Goal: Information Seeking & Learning: Learn about a topic

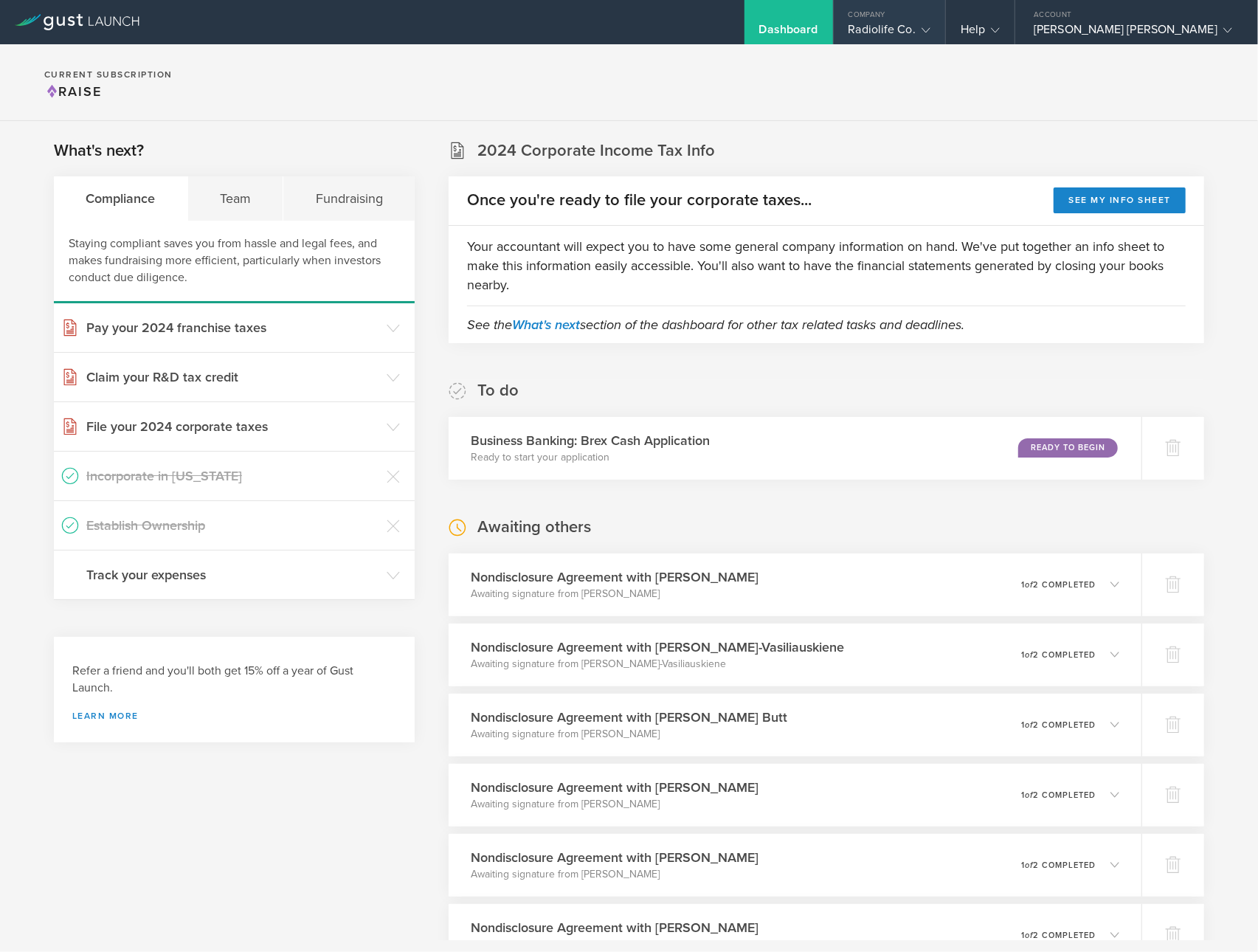
click at [899, 24] on div "Radiolife Co." at bounding box center [889, 33] width 82 height 22
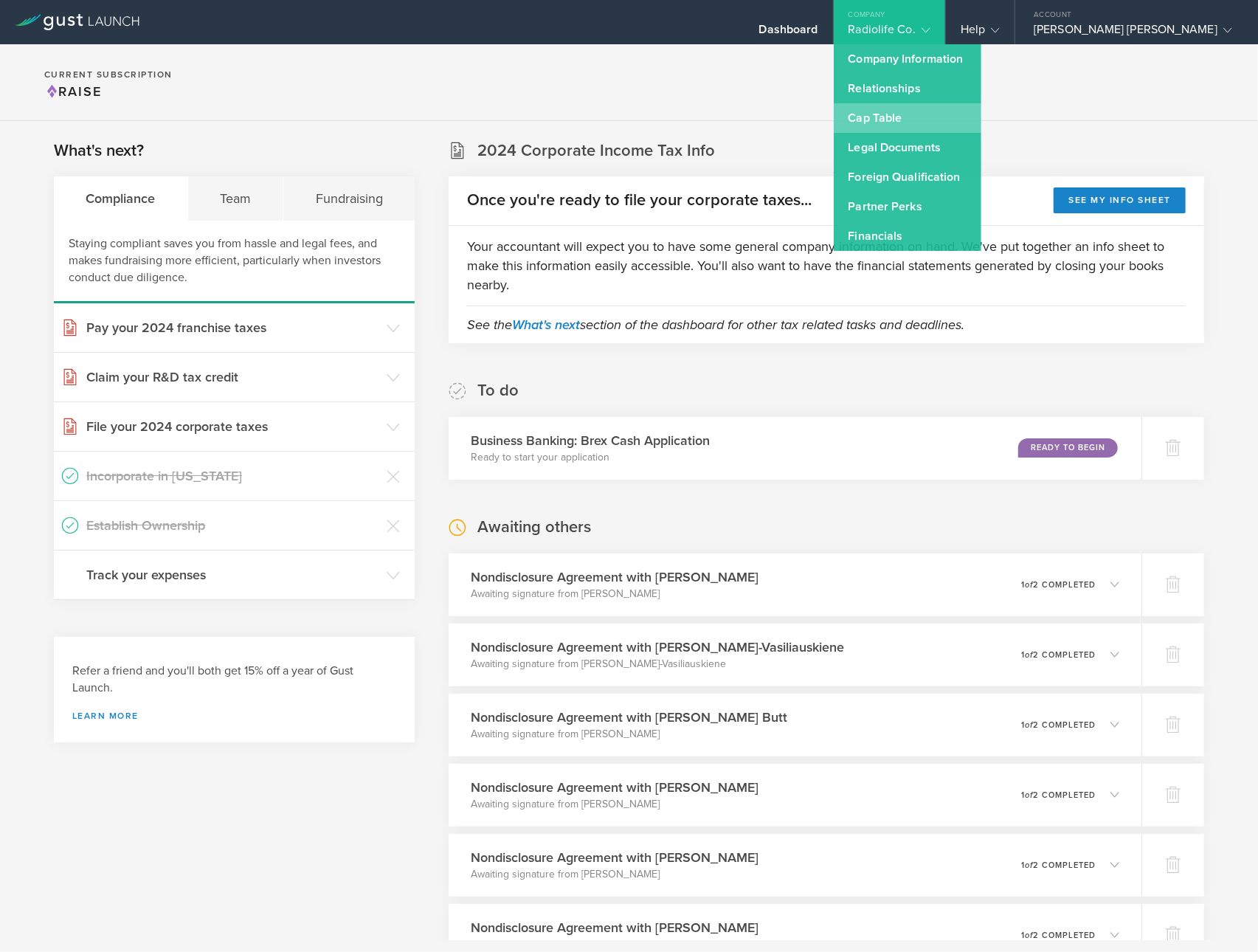
click at [907, 115] on link "Cap Table" at bounding box center [907, 118] width 148 height 30
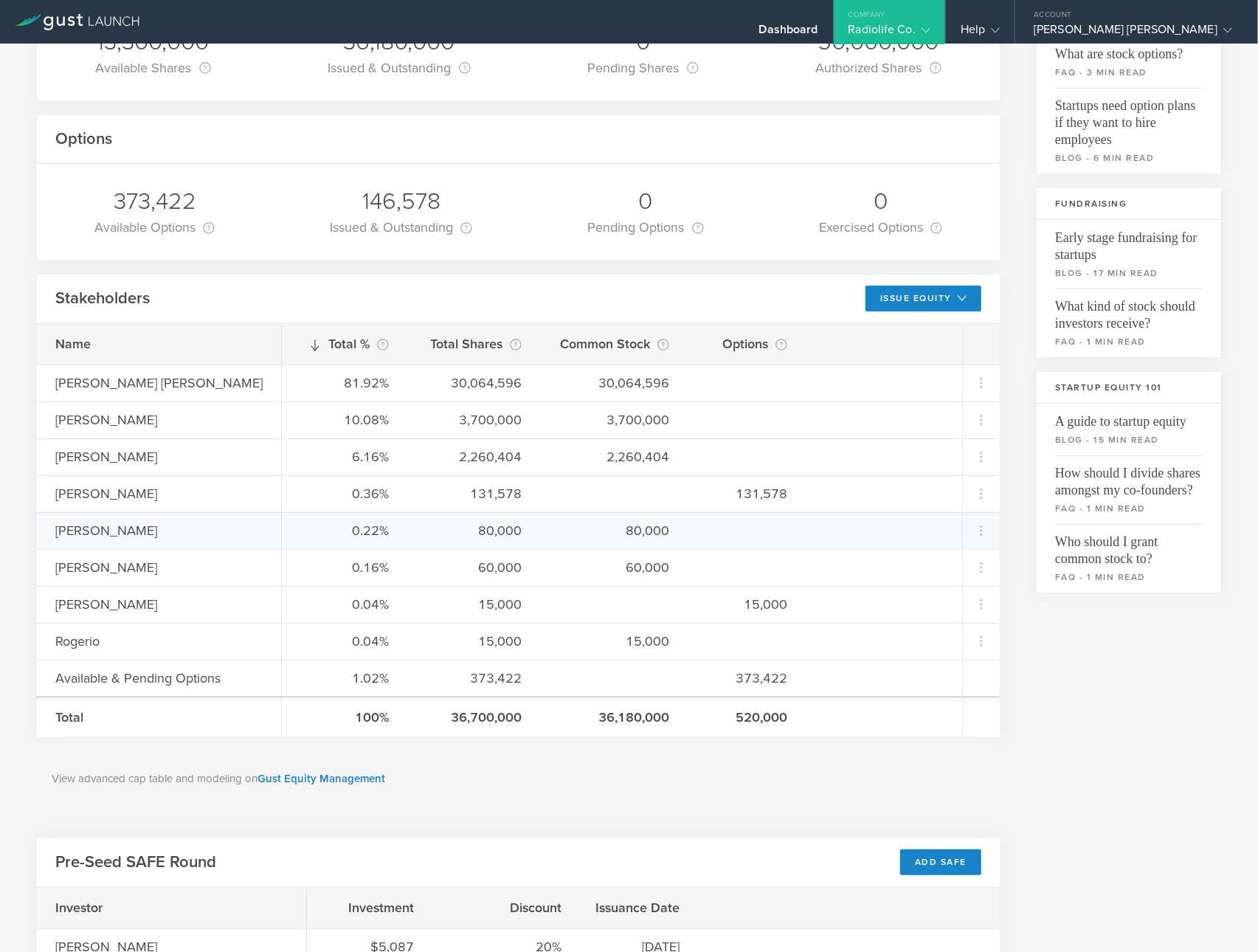
scroll to position [181, 0]
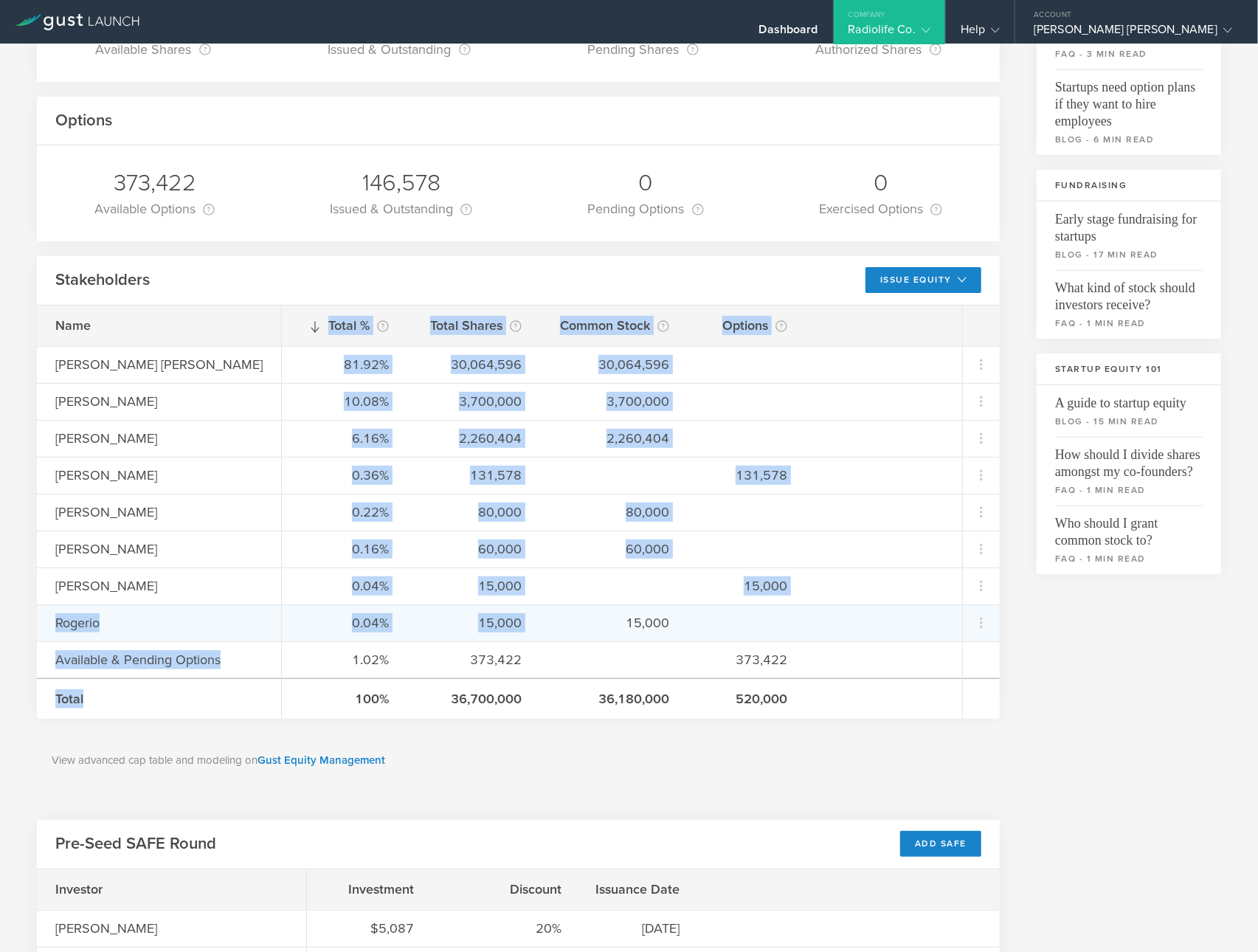
drag, startPoint x: 58, startPoint y: 624, endPoint x: 584, endPoint y: 619, distance: 526.0
click at [584, 619] on div "Name [PERSON_NAME] Almenara [PERSON_NAME] [PERSON_NAME] [PERSON_NAME] [PERSON_N…" at bounding box center [518, 512] width 963 height 413
click at [584, 619] on div "15,000" at bounding box center [613, 622] width 111 height 19
drag, startPoint x: 60, startPoint y: 625, endPoint x: 476, endPoint y: 619, distance: 416.0
click at [477, 619] on div "Name [PERSON_NAME] Almenara [PERSON_NAME] [PERSON_NAME] [PERSON_NAME] [PERSON_N…" at bounding box center [518, 512] width 963 height 413
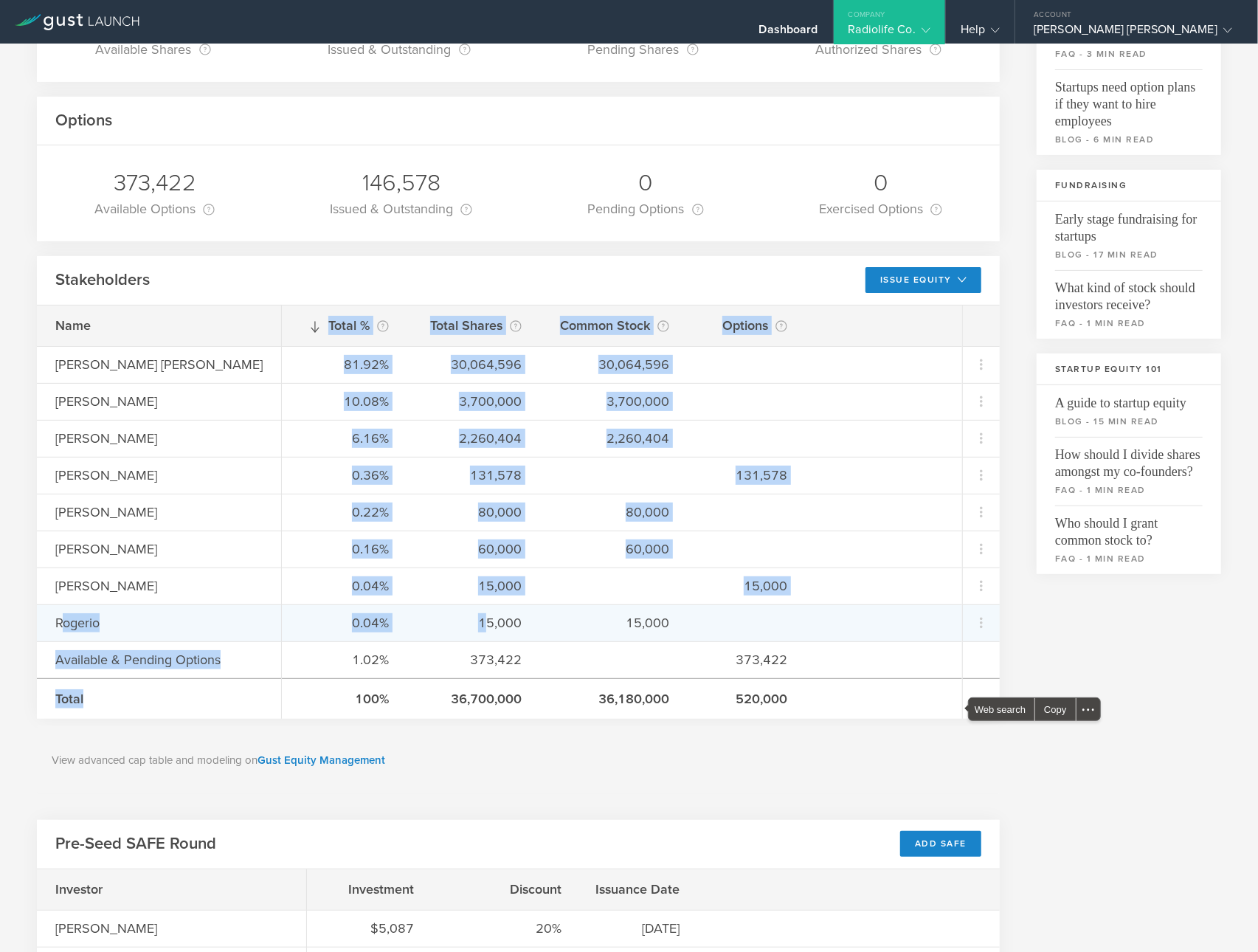
click at [476, 619] on div "15,000" at bounding box center [473, 622] width 96 height 19
drag, startPoint x: 514, startPoint y: 621, endPoint x: 96, endPoint y: 621, distance: 418.0
click at [96, 621] on div "Name [PERSON_NAME] Almenara [PERSON_NAME] [PERSON_NAME] [PERSON_NAME] [PERSON_N…" at bounding box center [518, 512] width 963 height 413
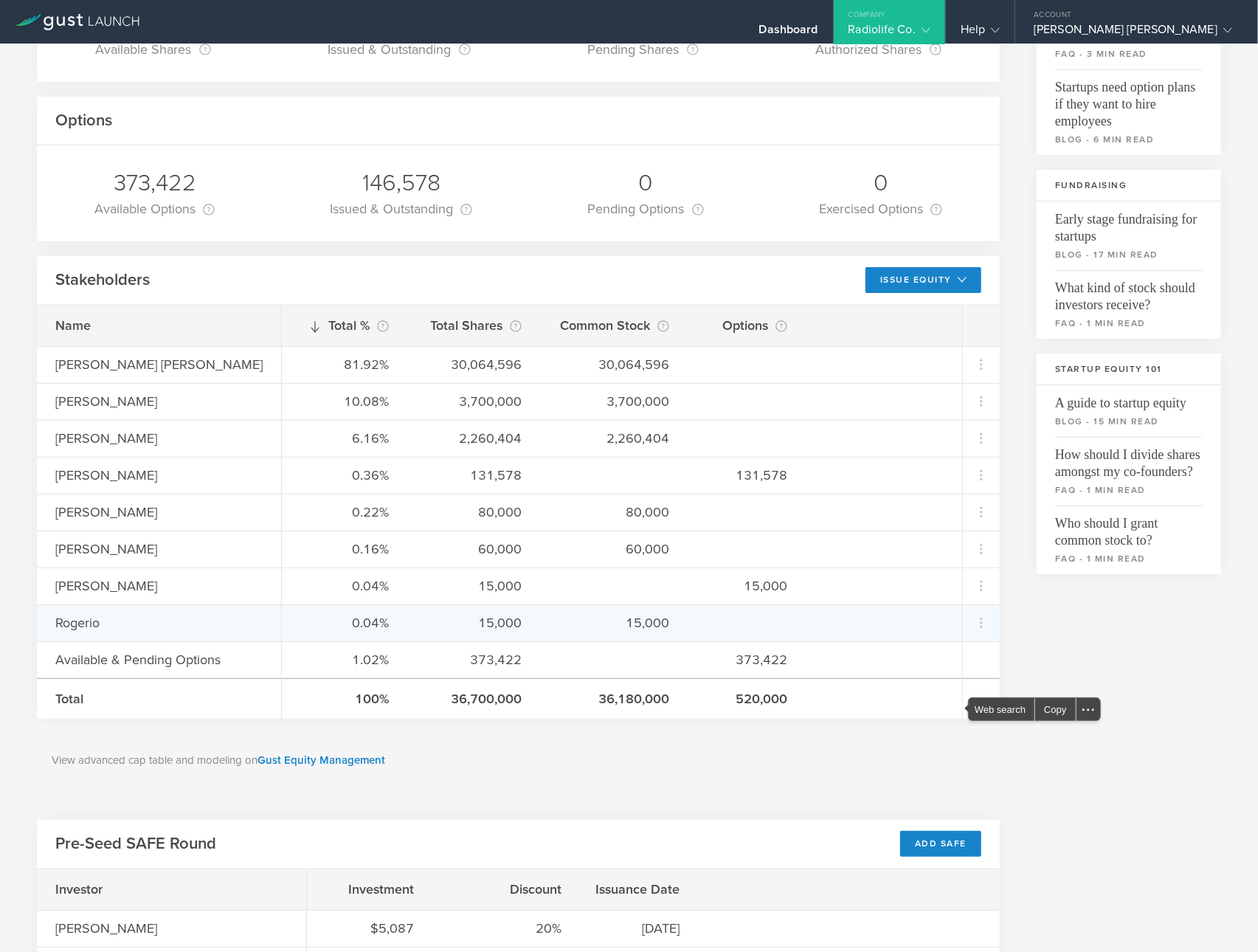
click at [68, 622] on div "Rogerio" at bounding box center [177, 622] width 244 height 19
click at [705, 612] on div "0.04% 15,000 15,000" at bounding box center [622, 622] width 681 height 37
click at [658, 621] on div "15,000" at bounding box center [613, 622] width 111 height 19
